Goal: Task Accomplishment & Management: Manage account settings

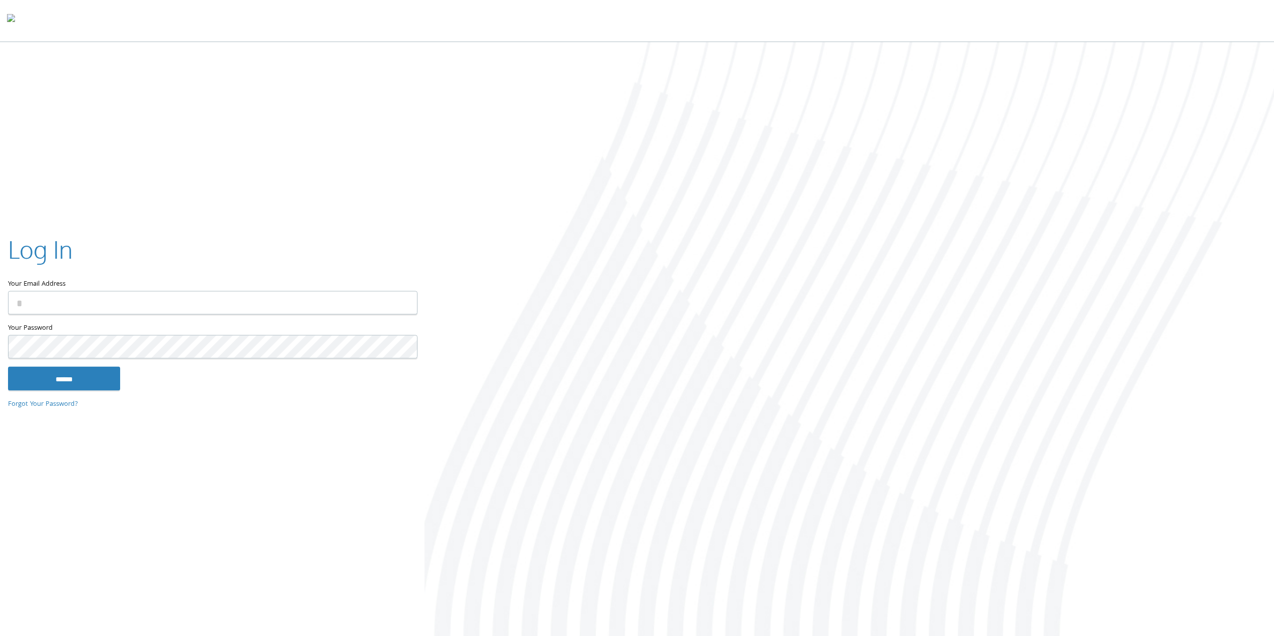
type input "**********"
click at [78, 376] on input "******" at bounding box center [64, 379] width 112 height 24
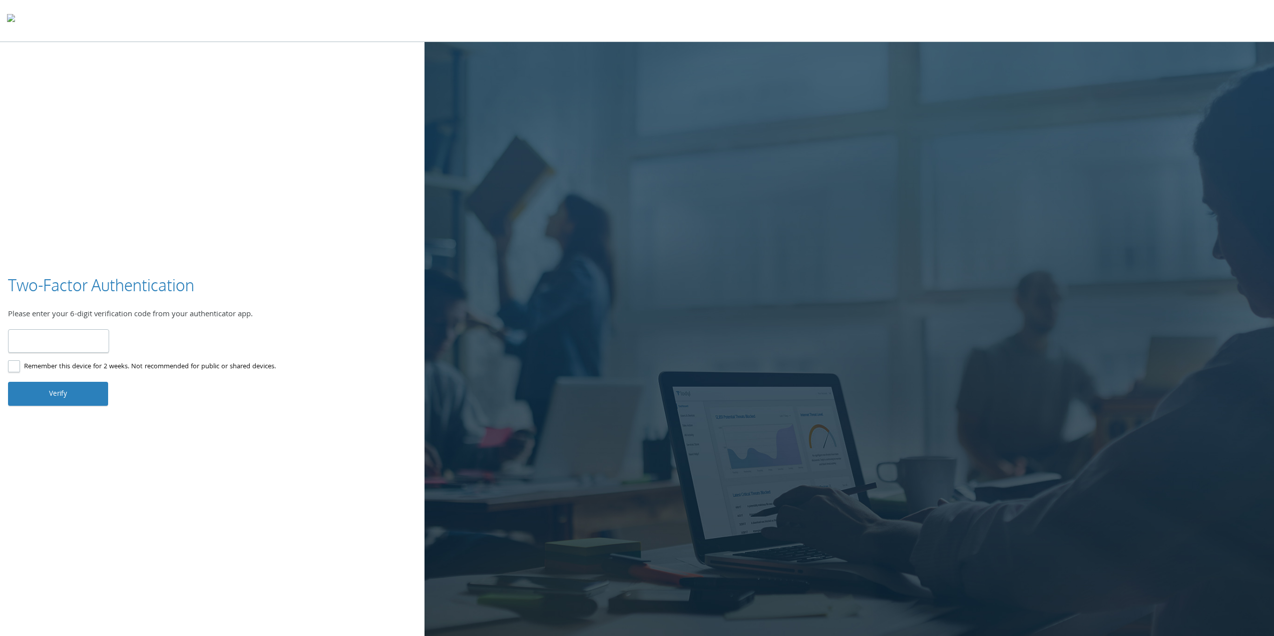
click at [31, 342] on input "number" at bounding box center [58, 341] width 101 height 24
type input "******"
